Goal: Information Seeking & Learning: Learn about a topic

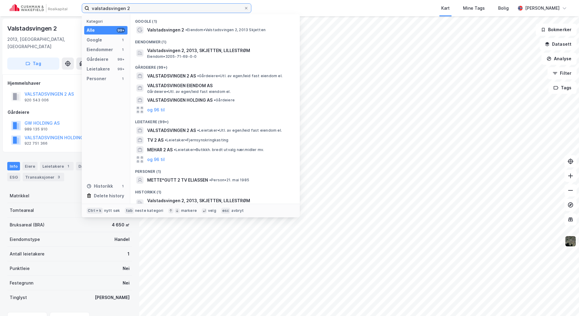
drag, startPoint x: 110, startPoint y: 10, endPoint x: 37, endPoint y: 5, distance: 72.9
click at [38, 9] on div "valstadsvingen 2 Kategori Alle 99+ Google 1 Eiendommer 1 Gårdeiere 99+ Leietake…" at bounding box center [289, 8] width 579 height 16
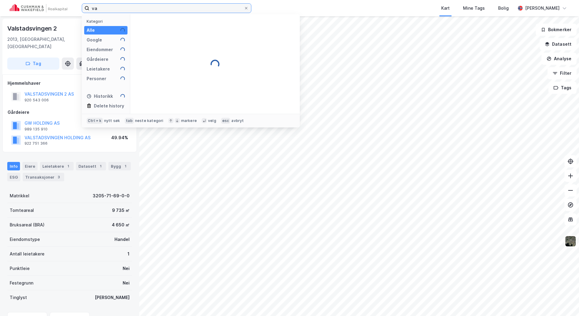
type input "v"
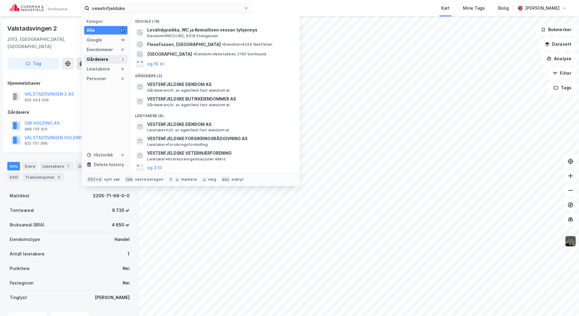
click at [98, 56] on div "Gårdeiere 2" at bounding box center [105, 59] width 43 height 8
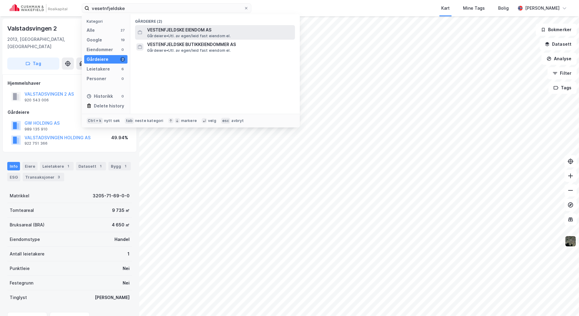
click at [192, 34] on span "Gårdeiere • Utl. av egen/leid fast eiendom el." at bounding box center [189, 36] width 84 height 5
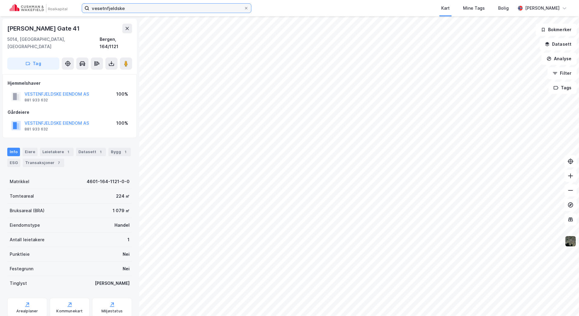
click at [172, 8] on input "vesetnfjeldske" at bounding box center [166, 8] width 155 height 9
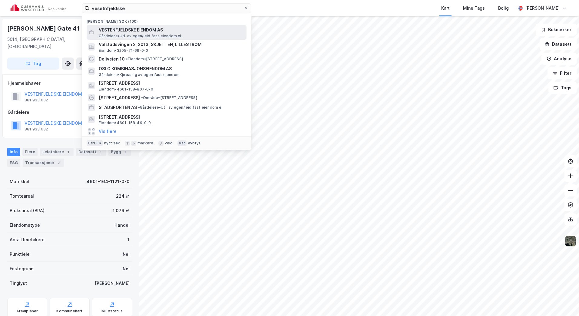
click at [155, 28] on span "VESTENFJELDSKE EIENDOM AS" at bounding box center [171, 29] width 145 height 7
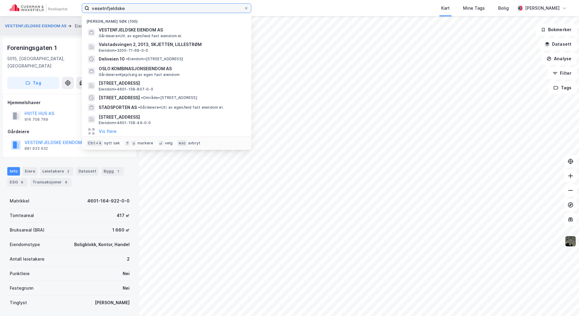
drag, startPoint x: 166, startPoint y: 7, endPoint x: -1, endPoint y: 7, distance: 166.9
click at [0, 7] on html "vesetnfjeldske Nylige søk (100) VESTENFJELDSKE EIENDOM AS Gårdeiere • Utl. av e…" at bounding box center [289, 158] width 579 height 316
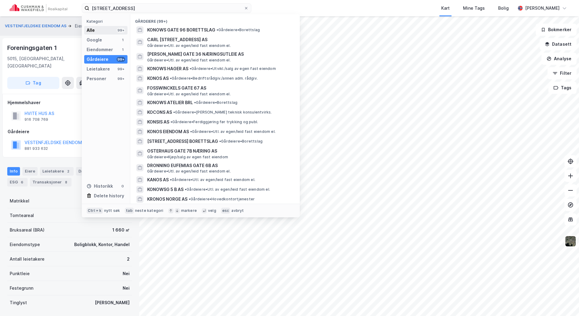
click at [109, 26] on div "Alle 99+" at bounding box center [105, 30] width 43 height 8
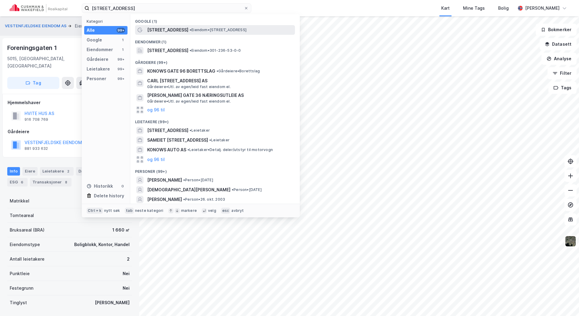
click at [173, 32] on span "[STREET_ADDRESS]" at bounding box center [167, 29] width 41 height 7
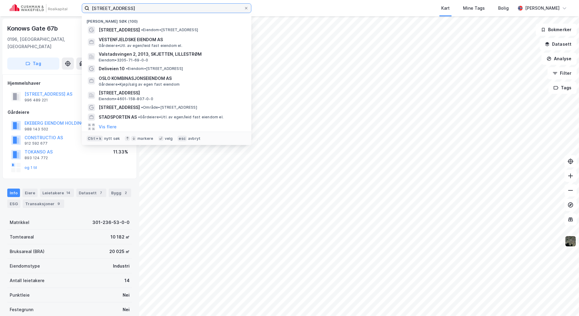
drag, startPoint x: 144, startPoint y: 9, endPoint x: 31, endPoint y: 9, distance: 113.3
click at [31, 9] on div "[STREET_ADDRESS] Nylige søk (100) [STREET_ADDRESS] • Eiendom • [STREET_ADDRESS]…" at bounding box center [289, 8] width 579 height 16
type input "f"
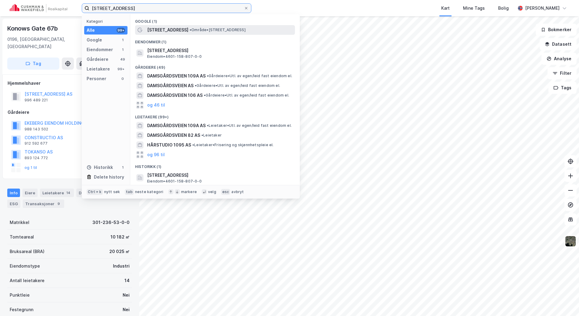
type input "[STREET_ADDRESS]"
click at [210, 28] on span "• Område • [STREET_ADDRESS]" at bounding box center [218, 30] width 56 height 5
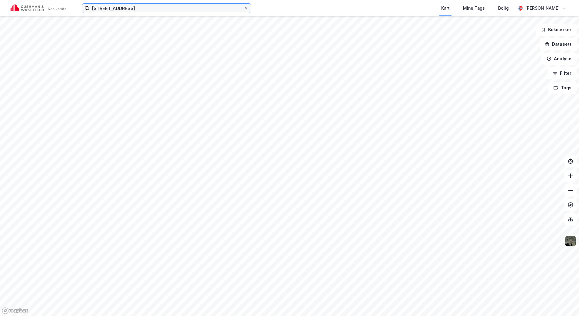
click at [206, 12] on input "[STREET_ADDRESS]" at bounding box center [166, 8] width 155 height 9
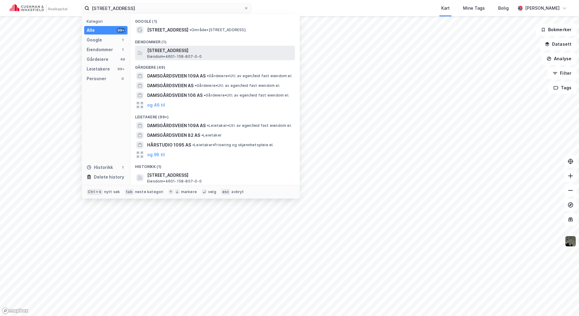
click at [197, 54] on span "Eiendom • 4601-158-807-0-0" at bounding box center [174, 56] width 55 height 5
